Goal: Transaction & Acquisition: Purchase product/service

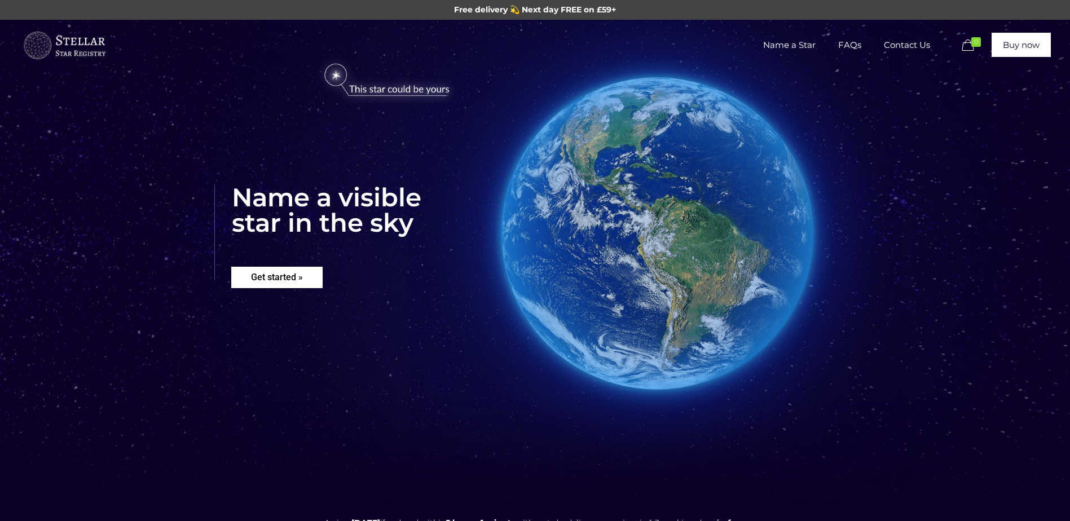
click at [265, 275] on rs-layer "Get started »" at bounding box center [276, 277] width 91 height 21
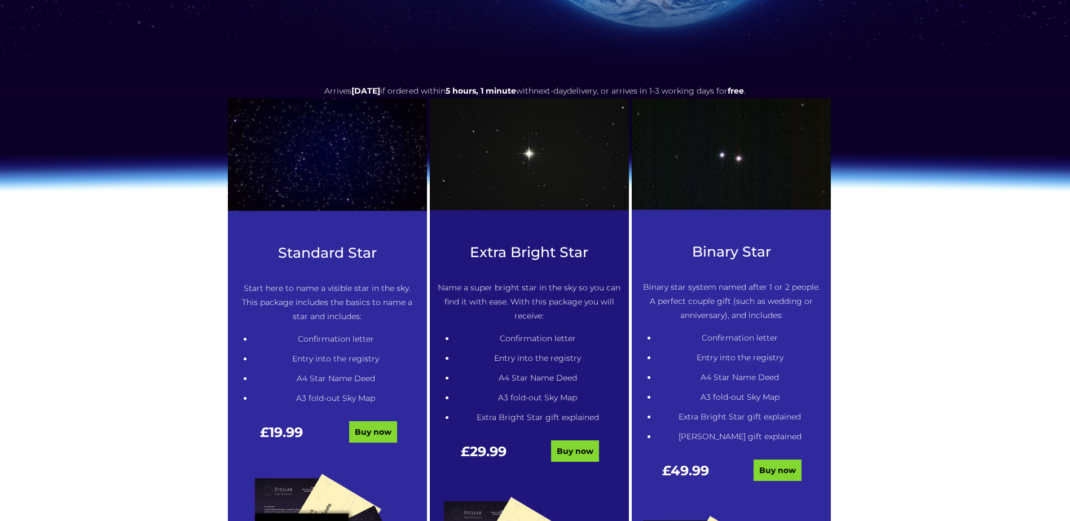
scroll to position [460, 0]
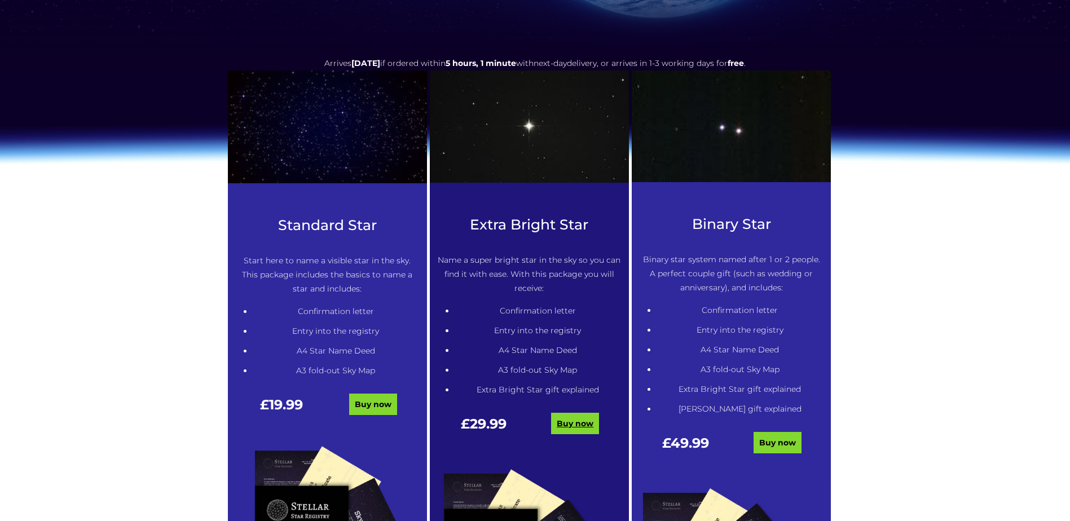
click at [578, 420] on link "Buy now" at bounding box center [575, 423] width 48 height 21
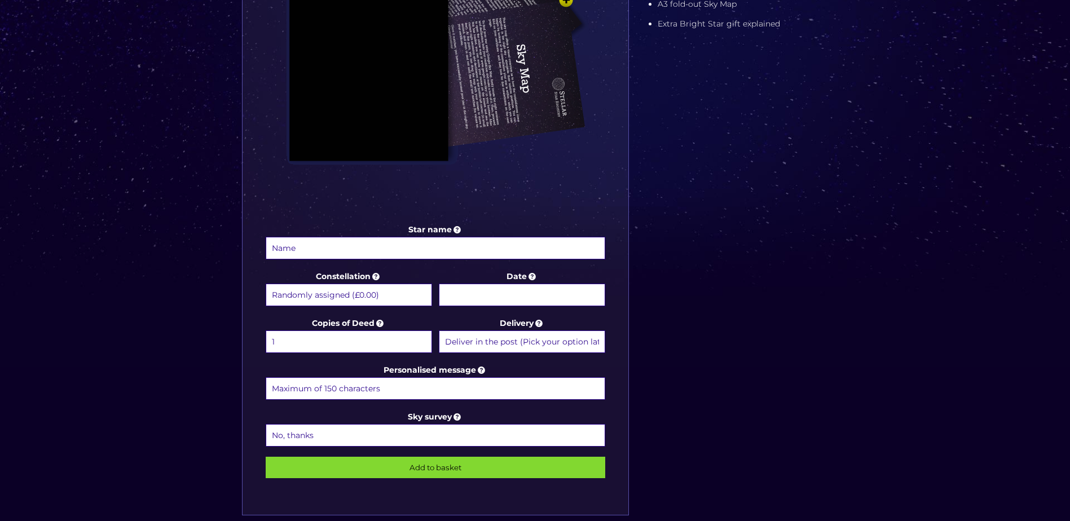
scroll to position [395, 0]
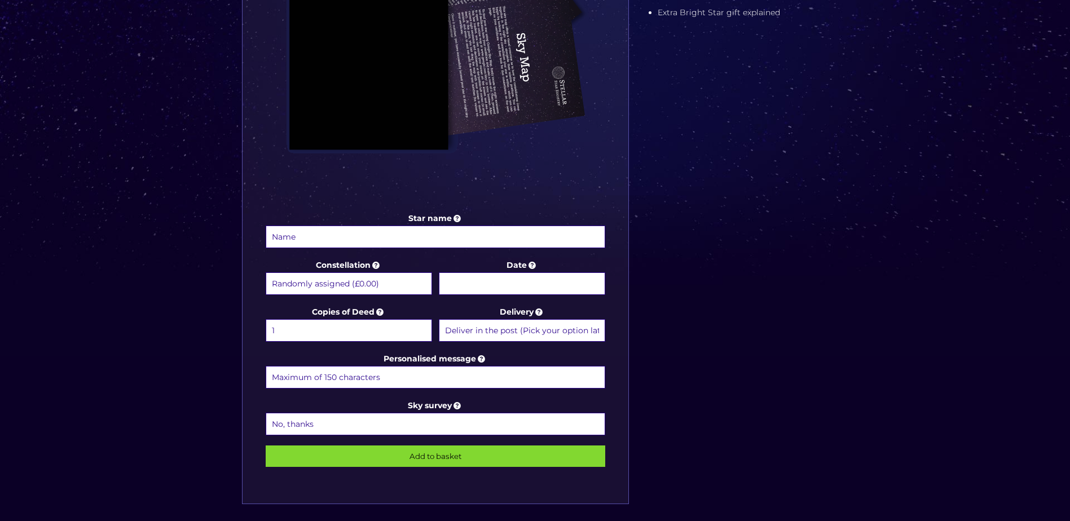
click at [287, 234] on input "Star name" at bounding box center [436, 237] width 340 height 23
type input "Jennifer"
click at [454, 284] on input "Date" at bounding box center [522, 283] width 166 height 23
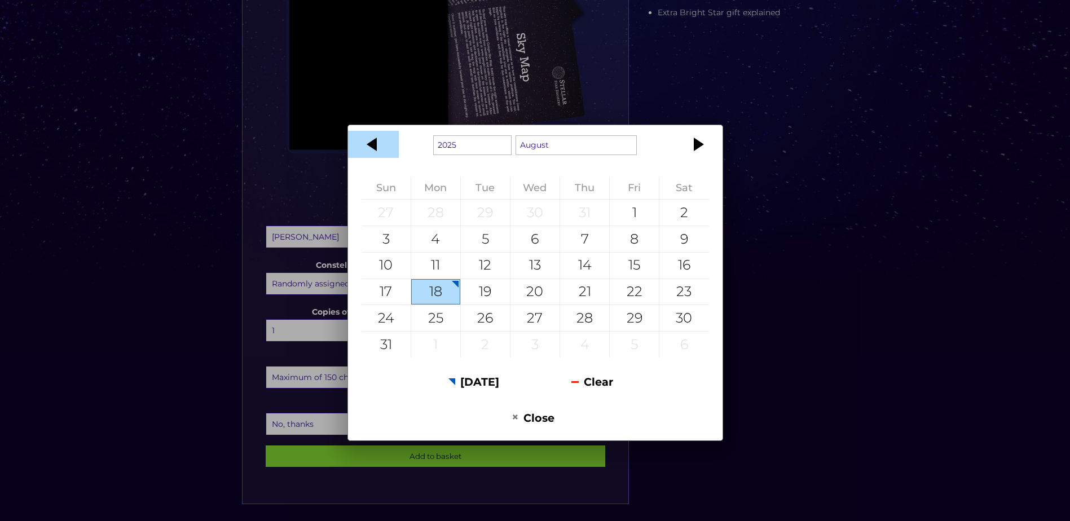
click at [374, 147] on div at bounding box center [373, 144] width 51 height 27
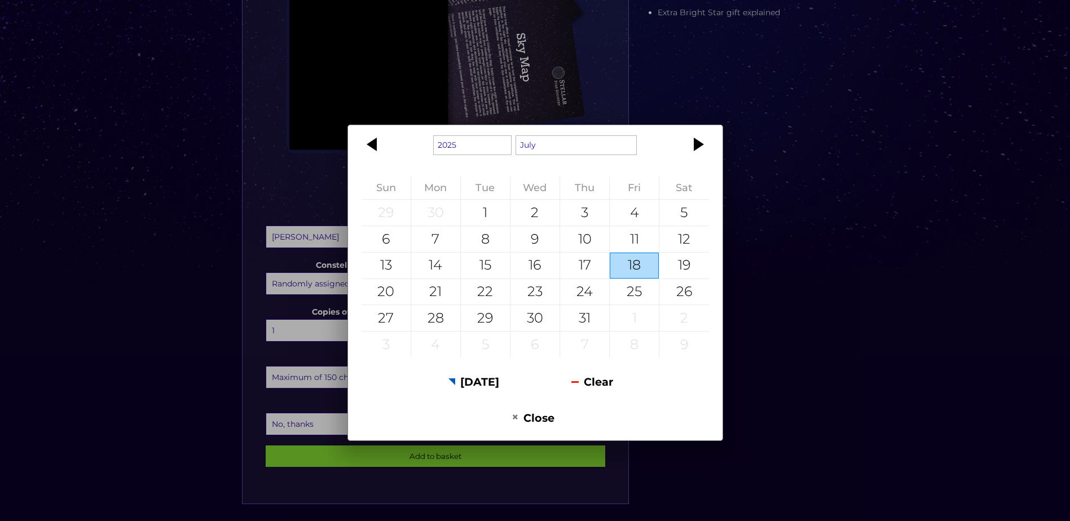
click at [374, 147] on div at bounding box center [373, 144] width 51 height 27
click at [374, 146] on div at bounding box center [373, 144] width 51 height 27
click at [480, 291] on div "22" at bounding box center [485, 292] width 49 height 26
type input "[DATE]"
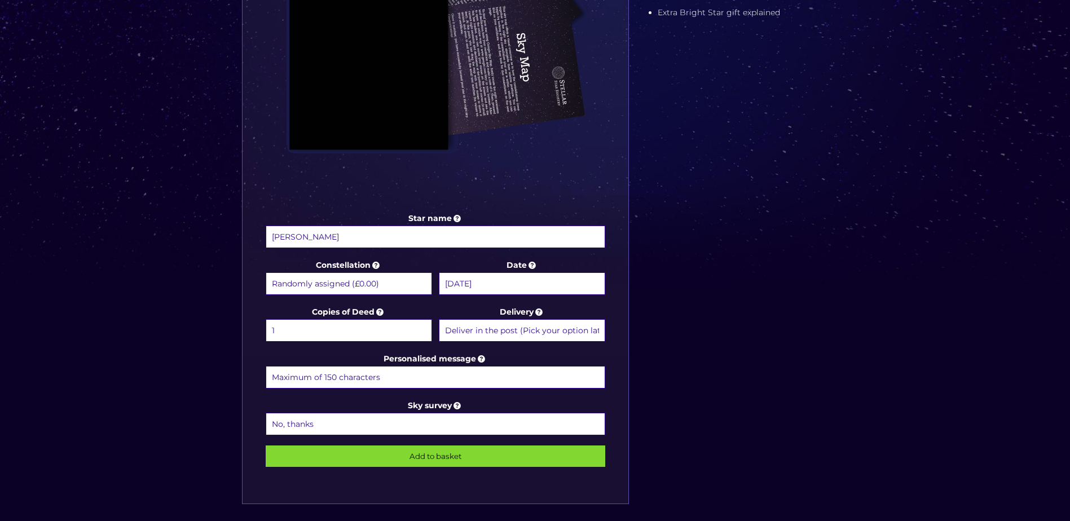
click at [291, 375] on input "Personalised message" at bounding box center [436, 377] width 340 height 23
type input "The brightest star in the sky belongs to you!!"
click at [442, 406] on link "Sky survey" at bounding box center [435, 405] width 55 height 10
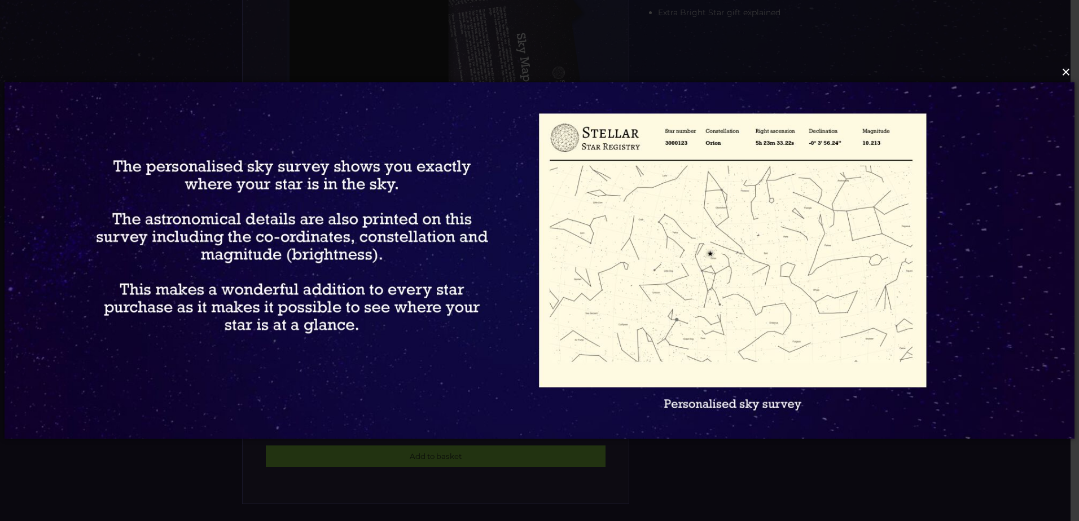
click at [1064, 71] on button "×" at bounding box center [539, 72] width 1070 height 25
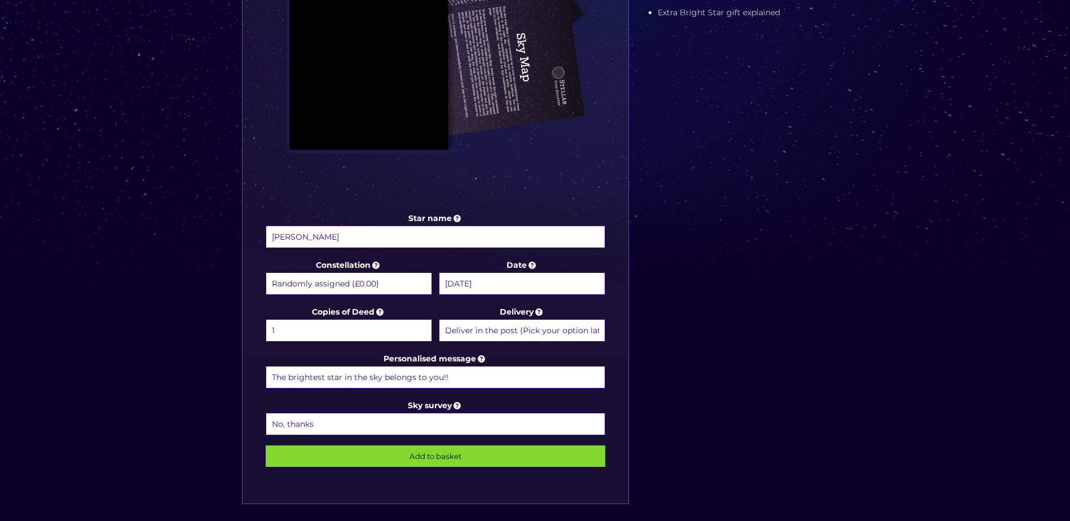
click at [378, 429] on select "No, thanks 1 (+£6.99) 2 (+£11.99) 3 (+£16.99) 4 (+£21.99) 5 (+£26.99) 6 (+£31.9…" at bounding box center [436, 424] width 340 height 23
select select "1 (+£6.99)"
click at [266, 413] on select "No, thanks 1 (+£6.99) 2 (+£11.99) 3 (+£16.99) 4 (+£21.99) 5 (+£26.99) 6 (+£31.9…" at bounding box center [436, 424] width 340 height 23
click at [311, 239] on input "Jennifer" at bounding box center [436, 237] width 340 height 23
type input "[PERSON_NAME] [PERSON_NAME]"
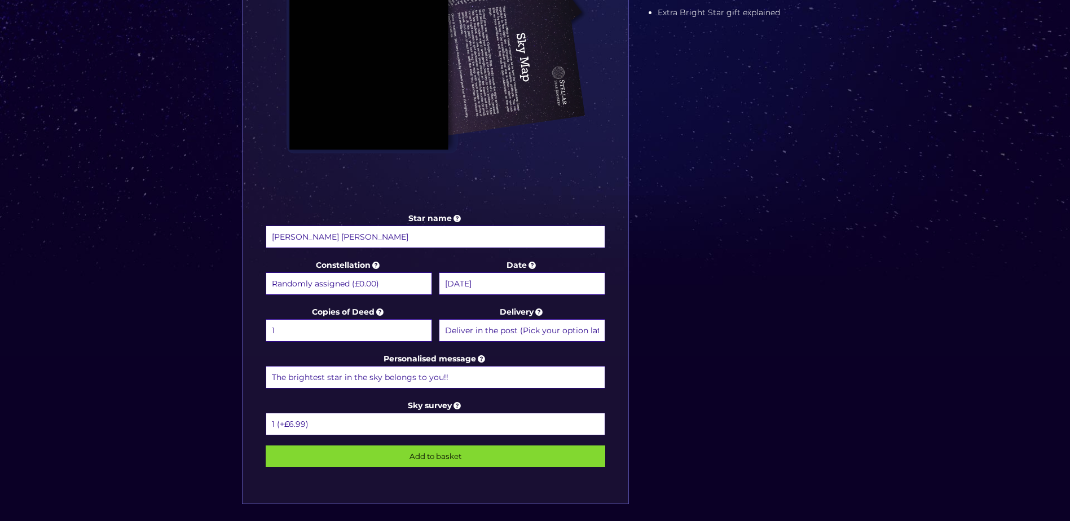
click at [433, 458] on input "Add to basket" at bounding box center [436, 456] width 340 height 21
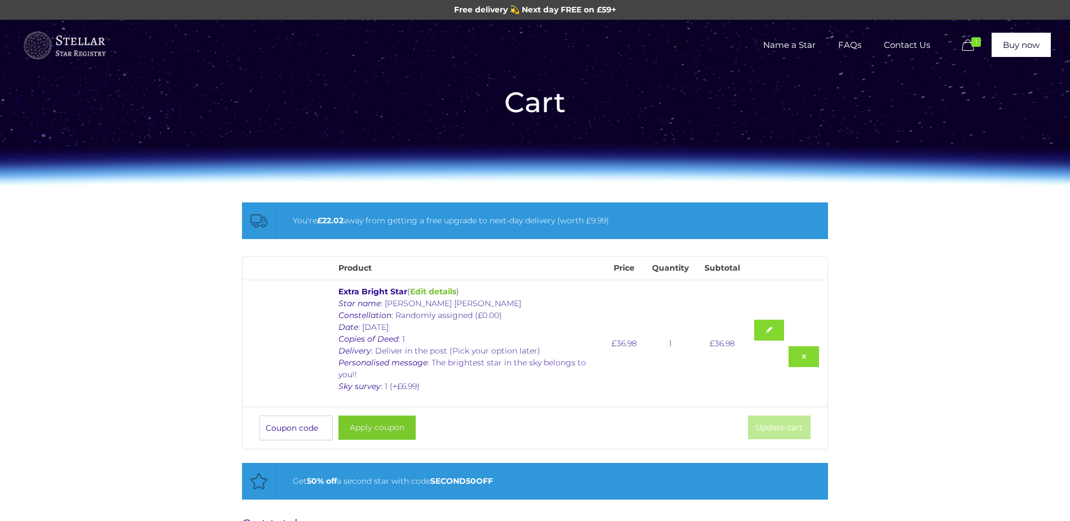
click at [385, 428] on button "Apply coupon" at bounding box center [376, 428] width 77 height 24
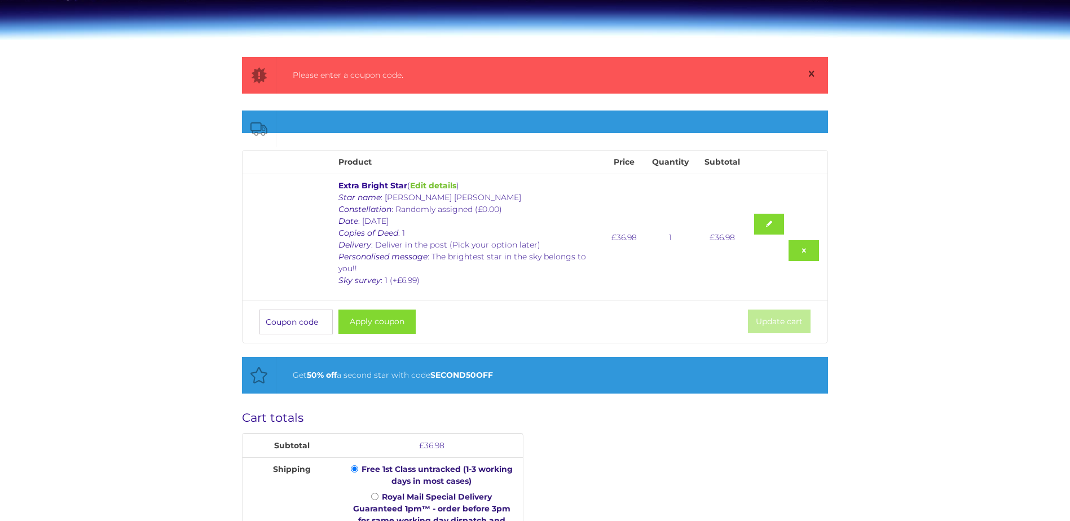
scroll to position [146, 0]
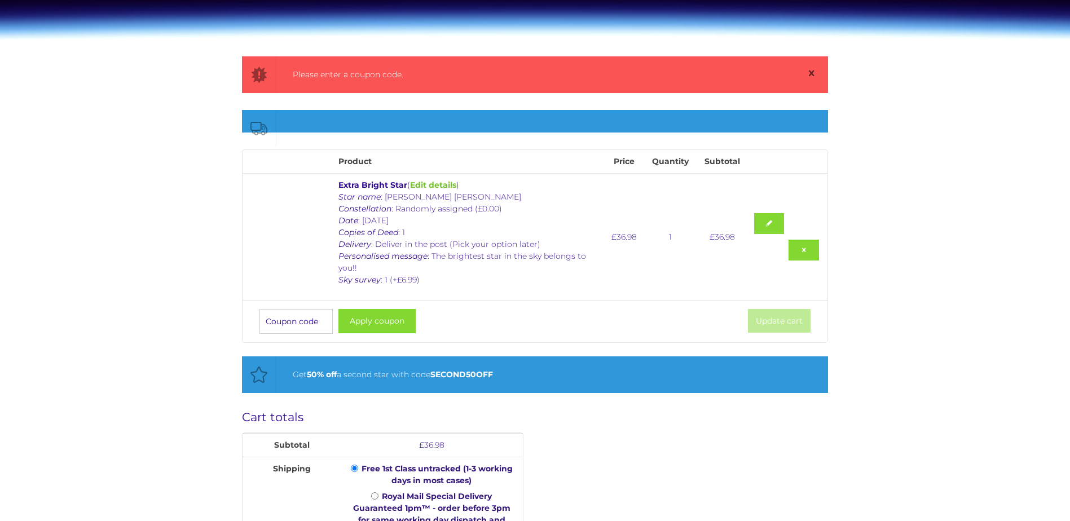
click at [273, 319] on input "Coupon:" at bounding box center [295, 321] width 73 height 25
type input "STAR25"
click at [338, 309] on button "Apply coupon" at bounding box center [376, 321] width 77 height 24
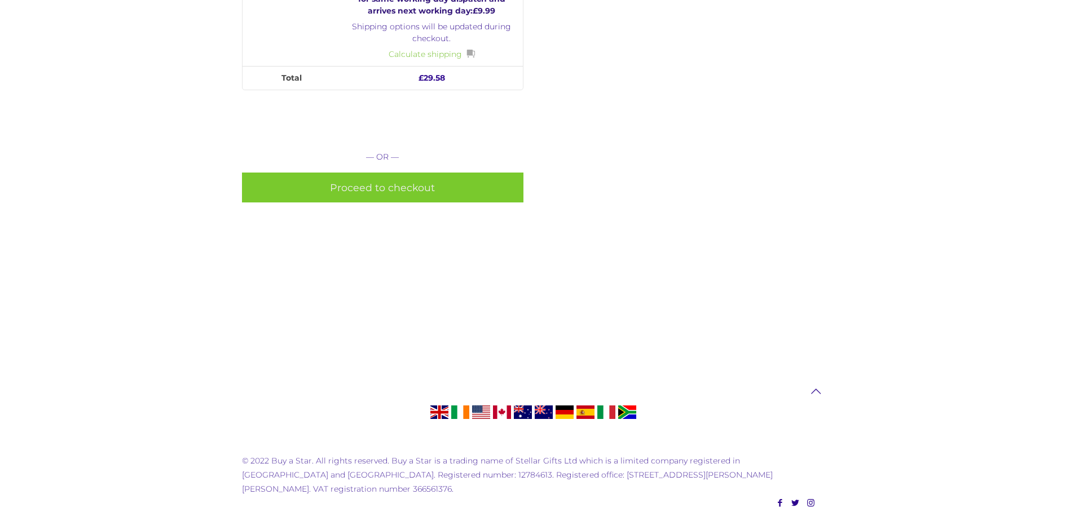
scroll to position [638, 0]
click at [372, 187] on link "Proceed to checkout" at bounding box center [382, 187] width 281 height 30
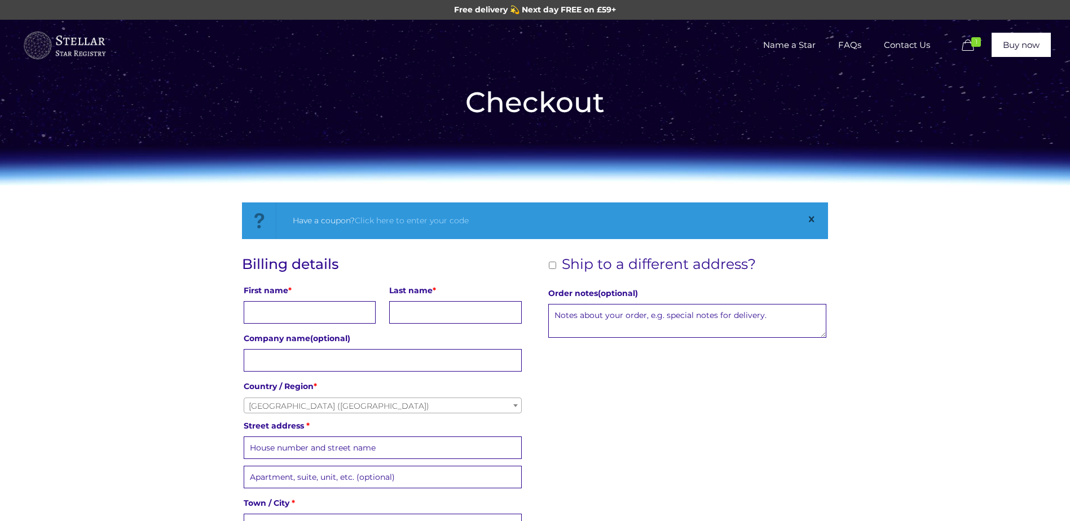
click at [302, 315] on input "First name *" at bounding box center [310, 312] width 132 height 23
type input "Lisa Ann"
type input "Madge"
type input "Family Christmas"
type input "16 Chard Avenue"
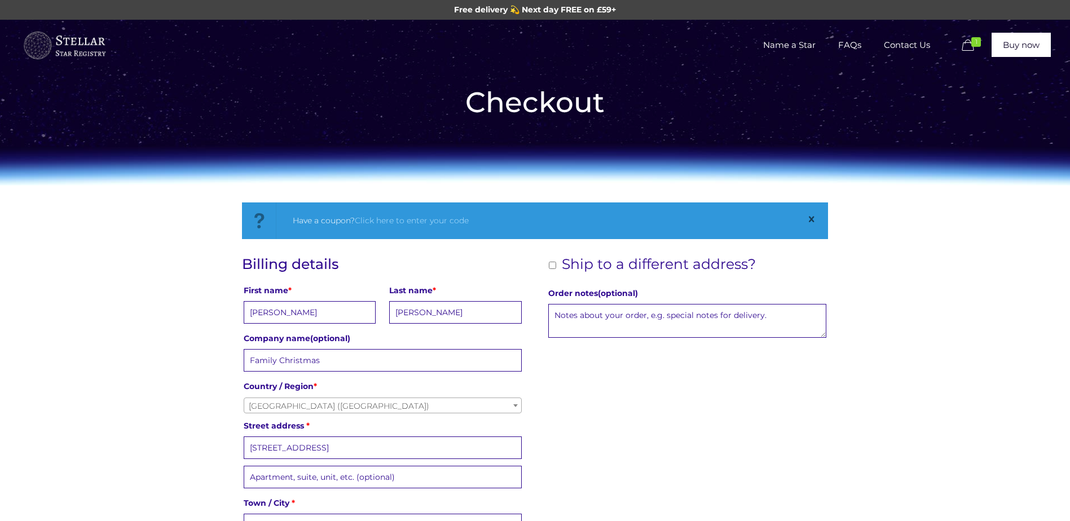
type input "LLanrumney"
type input "Llanrumney"
type input "Cardiff"
type input "CF3 4EN"
type input "+447779869461"
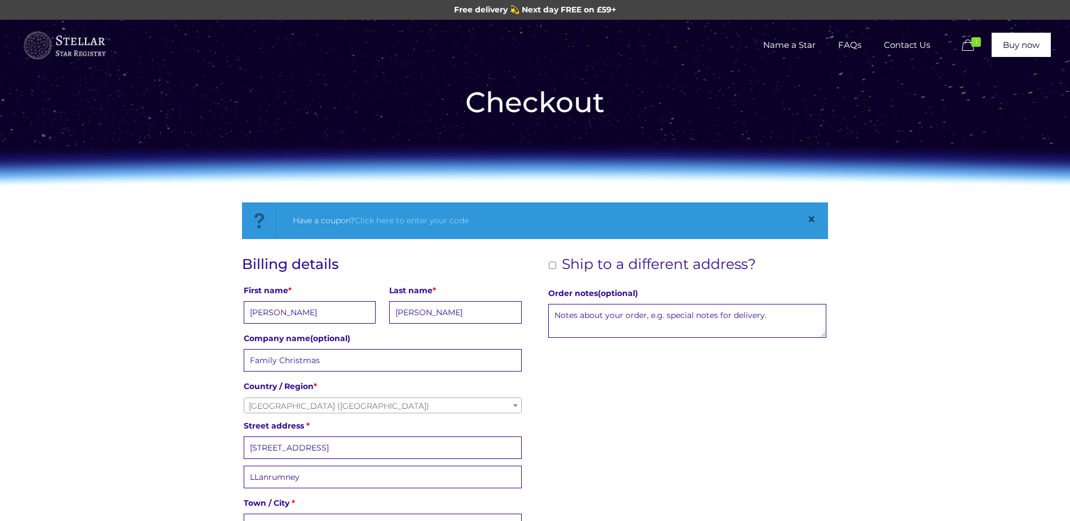
type input "lis4_m4dg3@hotmail.com"
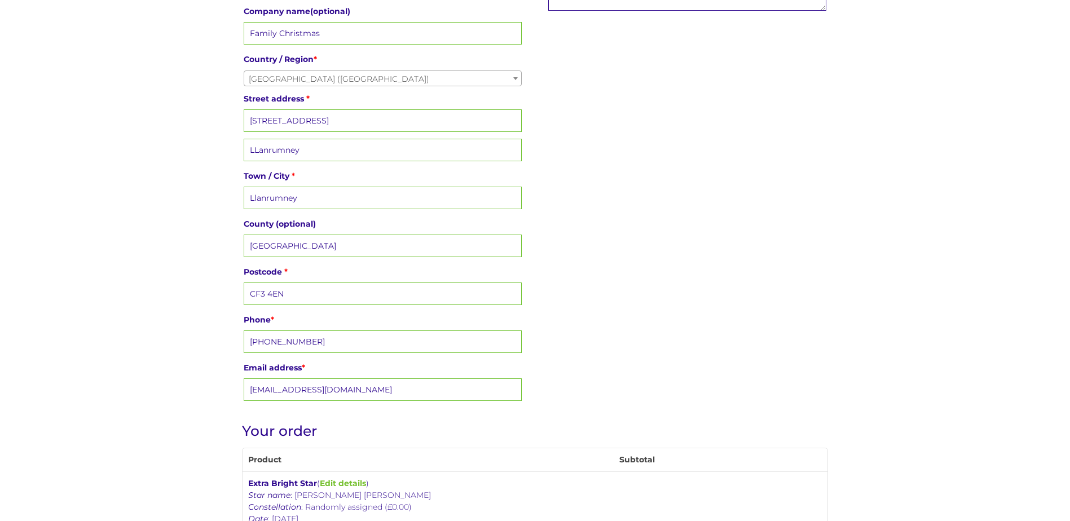
scroll to position [169, 0]
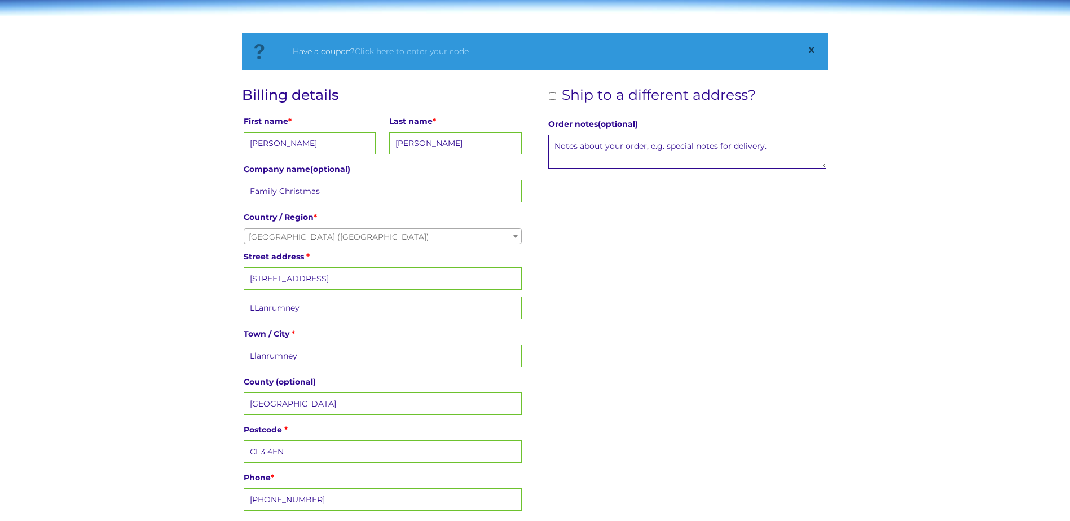
click at [552, 93] on input "Ship to a different address?" at bounding box center [552, 96] width 7 height 7
checkbox input "true"
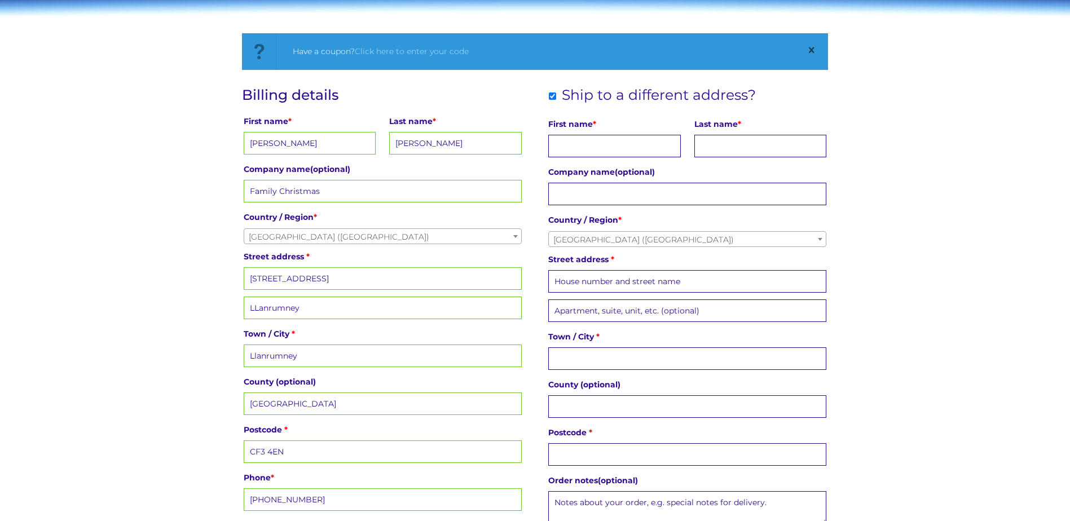
click at [573, 144] on input "First name *" at bounding box center [614, 146] width 132 height 23
type input "Lisa Ann"
type input "Huggins"
type input "Nicol, Denvir & Purnell"
type input "798 Newport Rd"
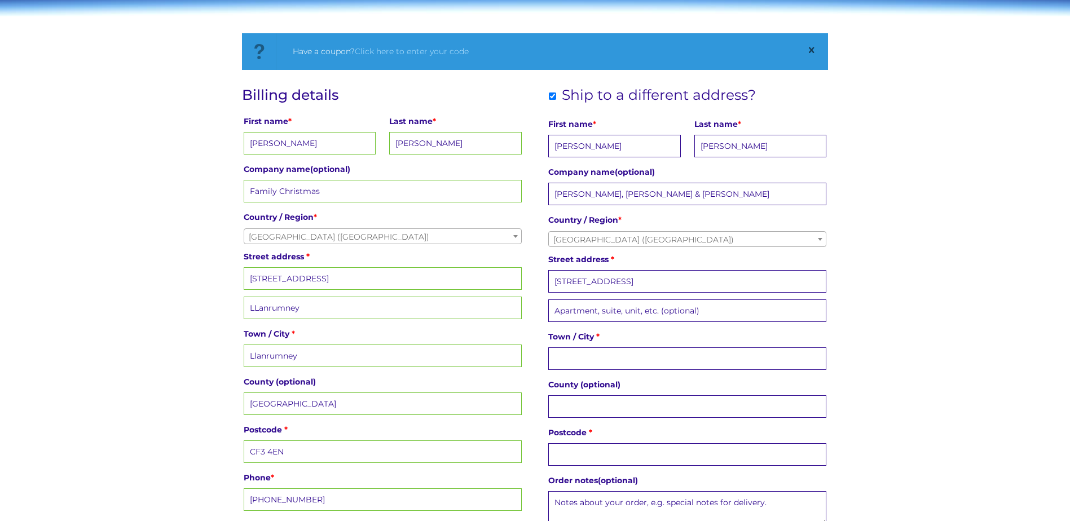
type input "Rumney"
type input "Cardiff"
type input "Please Select (optional)"
type input "CF3 4FH"
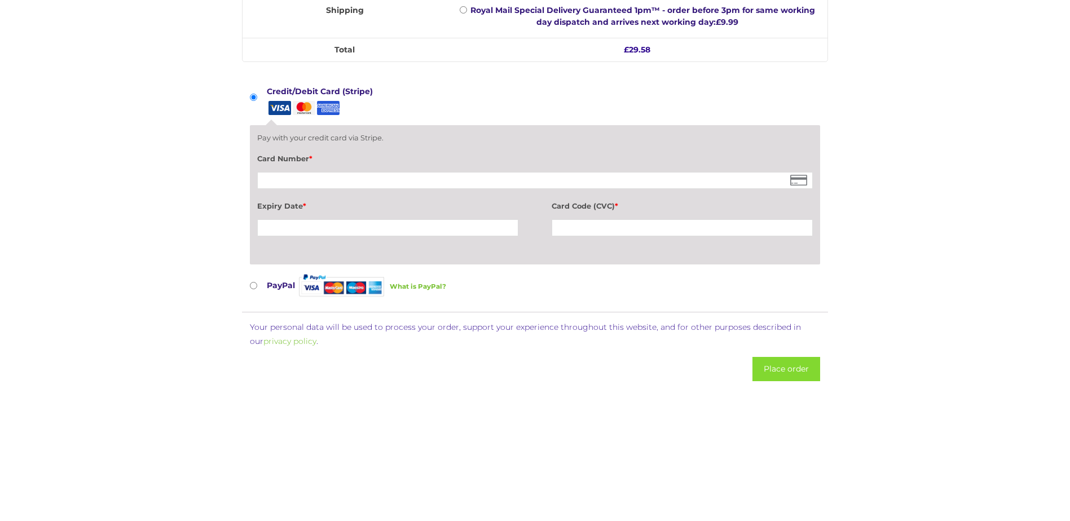
scroll to position [1015, 0]
click at [252, 283] on input "PayPal What is PayPal?" at bounding box center [253, 284] width 7 height 7
radio input "true"
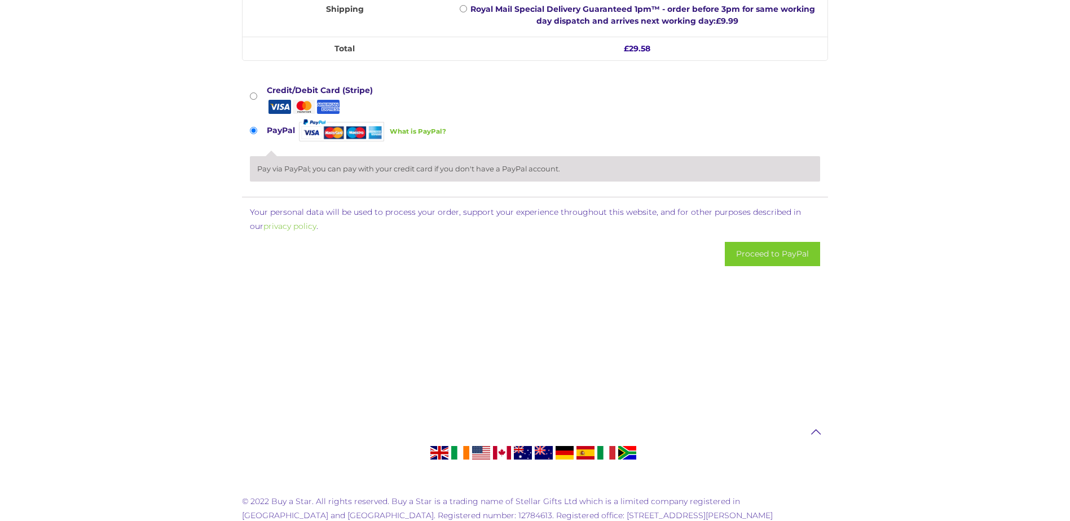
click at [758, 254] on button "Proceed to PayPal" at bounding box center [772, 254] width 95 height 24
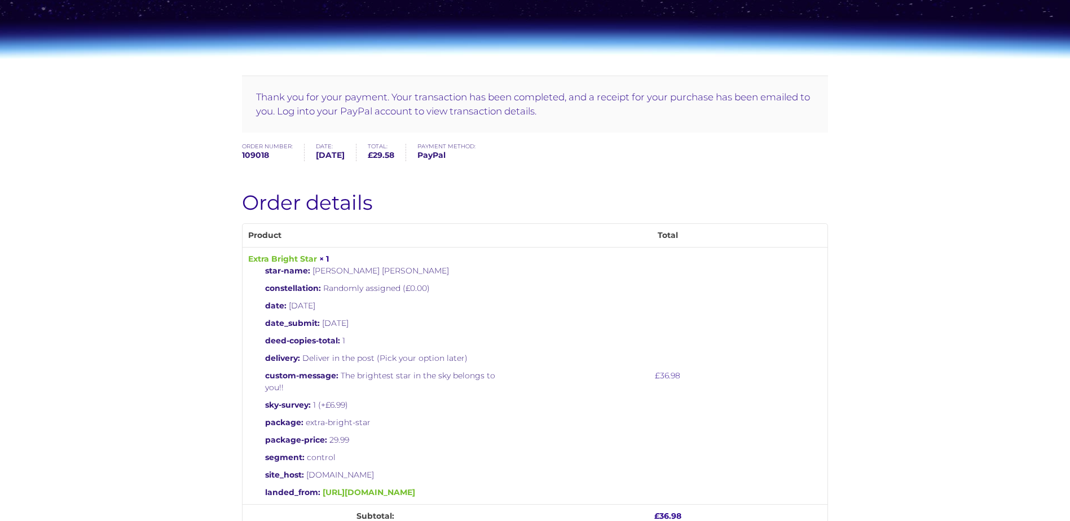
scroll to position [105, 0]
